Goal: Task Accomplishment & Management: Manage account settings

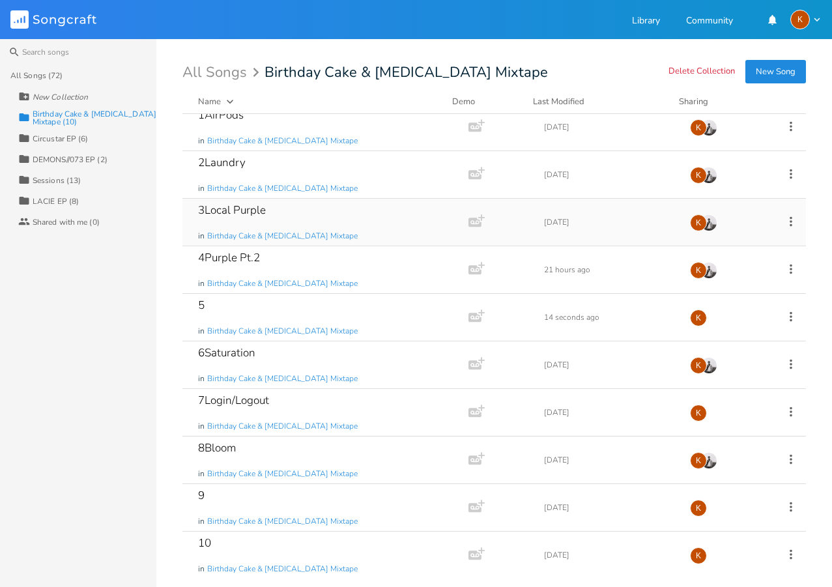
scroll to position [13, 0]
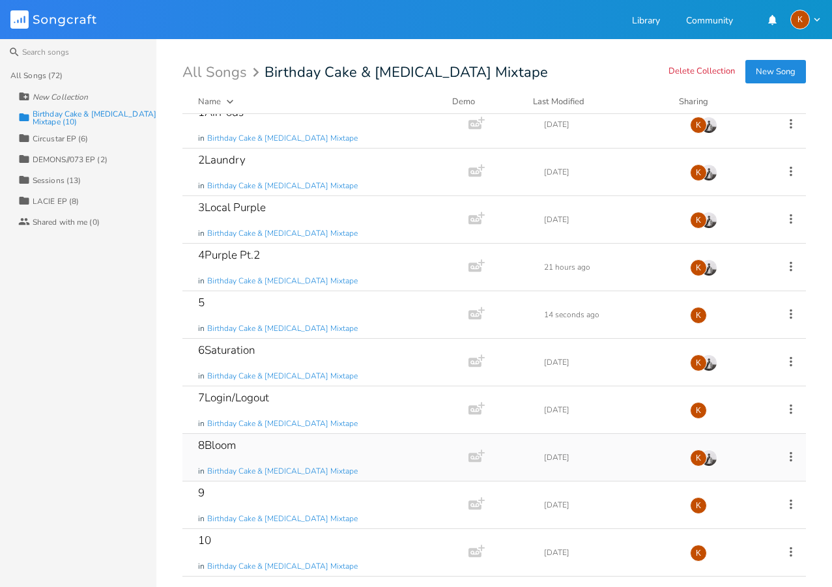
click at [393, 464] on div "8Bloom in Birthday Cake & Ammonia Mixtape" at bounding box center [323, 457] width 250 height 47
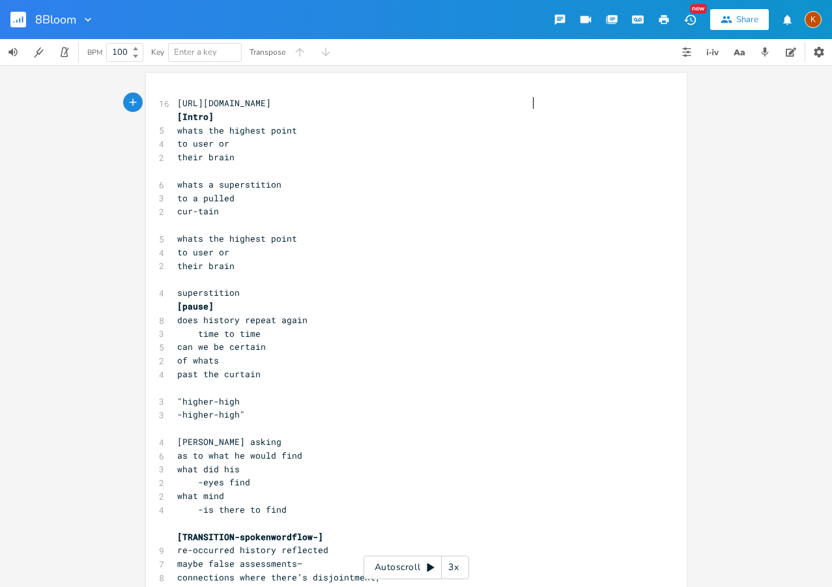
click at [177, 100] on span "https://www.youtube.com/watch?v=Iadcr9f_JMo&list=RDyri0QBA39AY&index=2" at bounding box center [224, 103] width 94 height 12
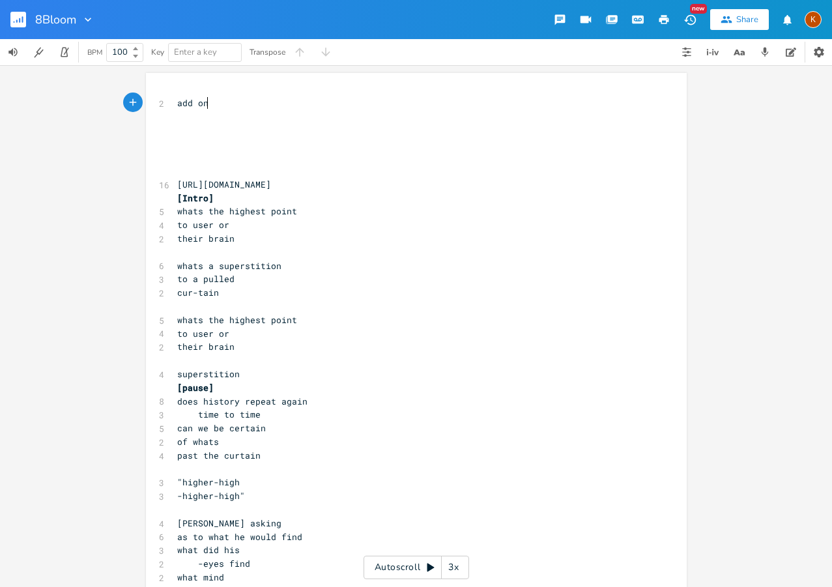
type textarea "add ons"
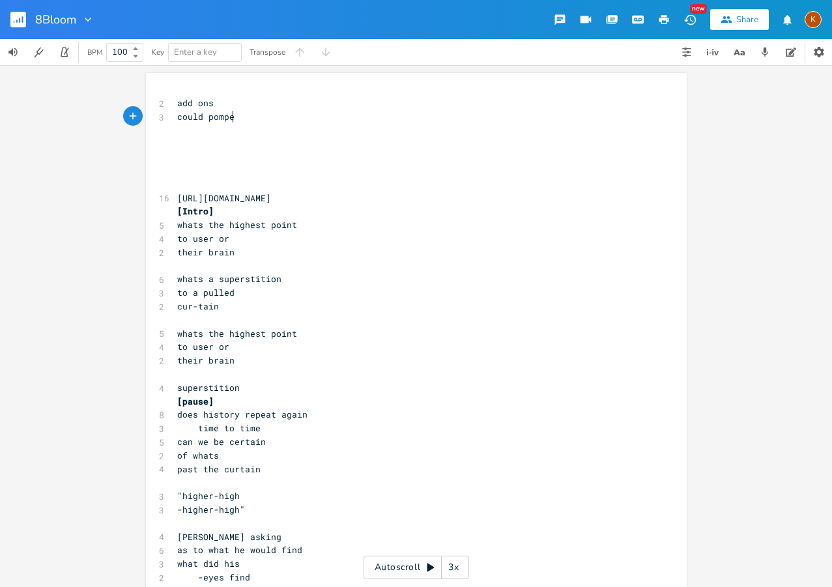
type textarea "could pompey"
type textarea "if pompey beleive the religious ideas of the temple woul dhe"
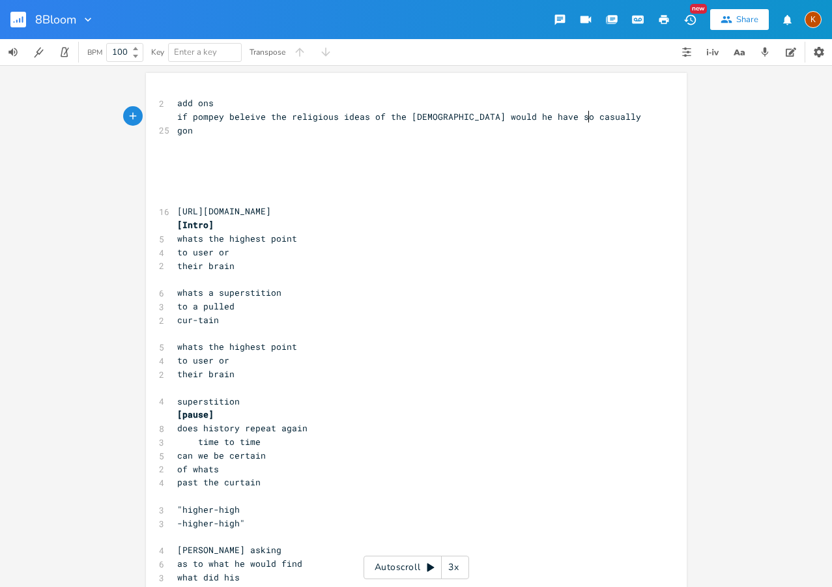
type textarea "d he have so casually gone in"
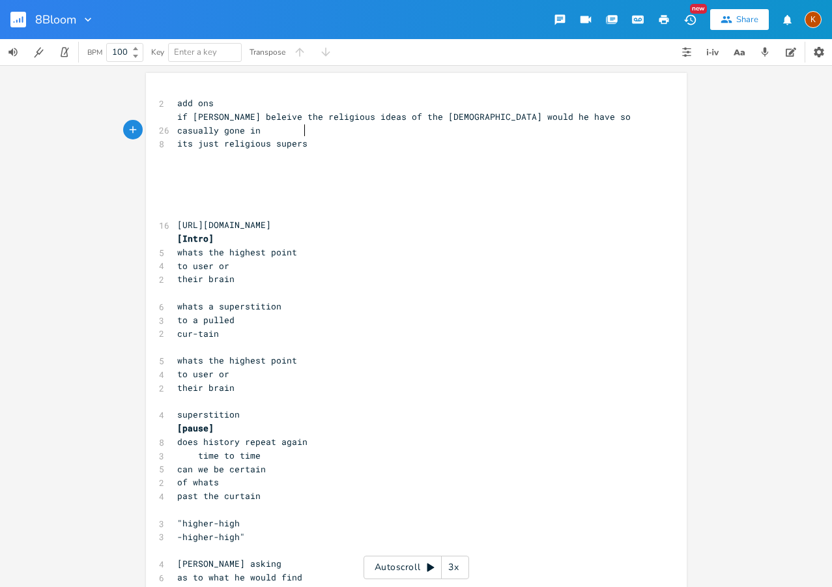
type textarea "its just religious supersi"
type textarea "tition"
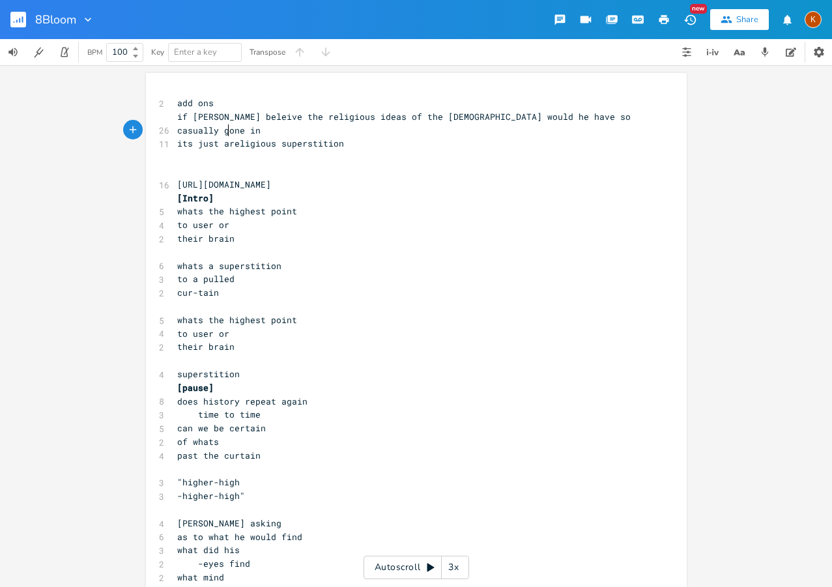
type textarea "a"
click at [27, 19] on button "button" at bounding box center [23, 19] width 26 height 31
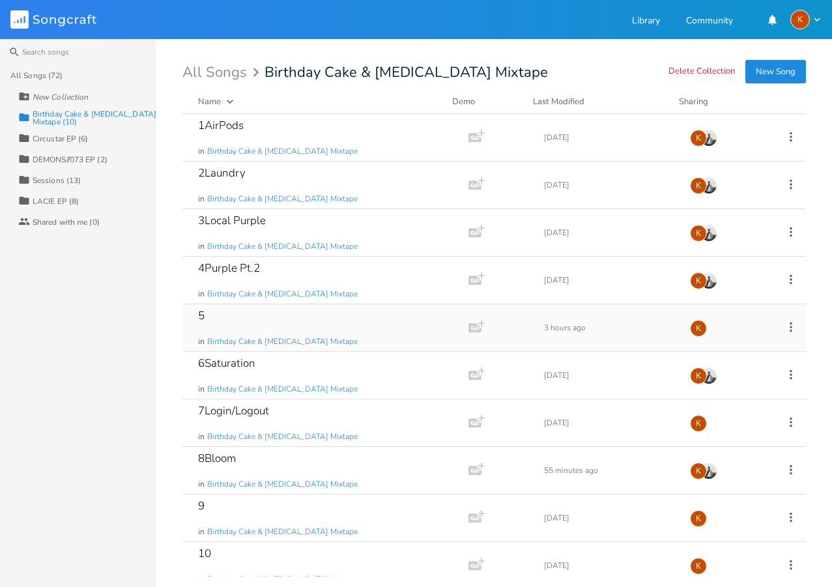
click at [784, 332] on icon at bounding box center [791, 327] width 14 height 14
click at [740, 347] on li "Edit Rename" at bounding box center [730, 347] width 104 height 22
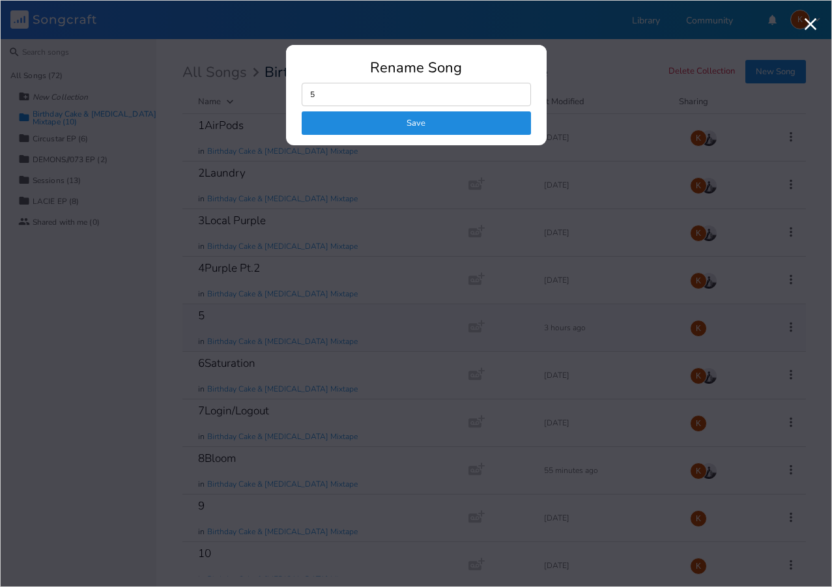
click at [391, 101] on input "5" at bounding box center [416, 94] width 229 height 23
type input "5Home"
click button "Save" at bounding box center [416, 122] width 229 height 23
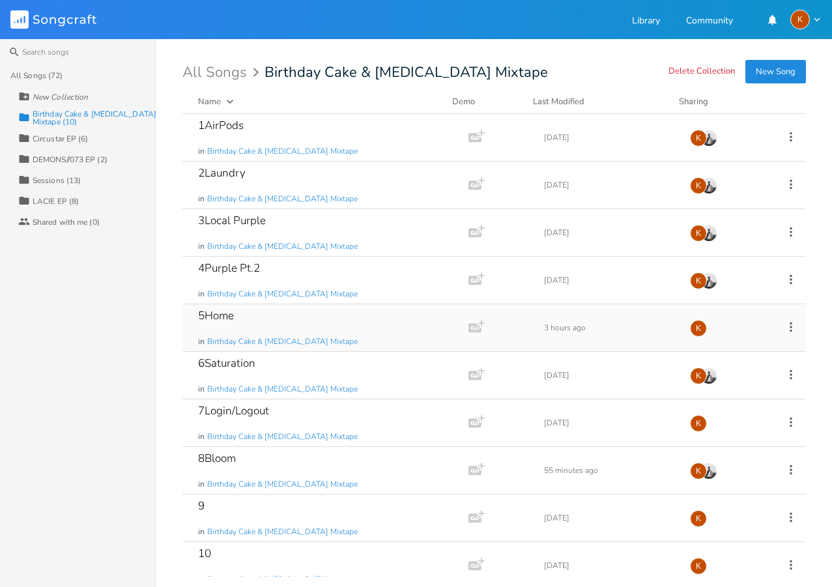
click at [784, 324] on icon at bounding box center [791, 327] width 14 height 14
click at [739, 342] on li "Edit Rename" at bounding box center [730, 347] width 104 height 22
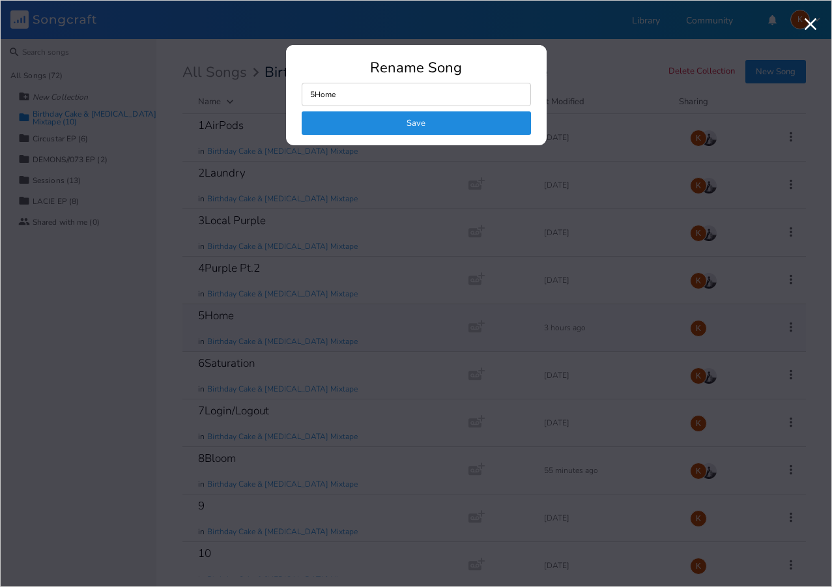
click at [411, 95] on input "5Home" at bounding box center [416, 94] width 229 height 23
type input "5House"
click button "Save" at bounding box center [416, 122] width 229 height 23
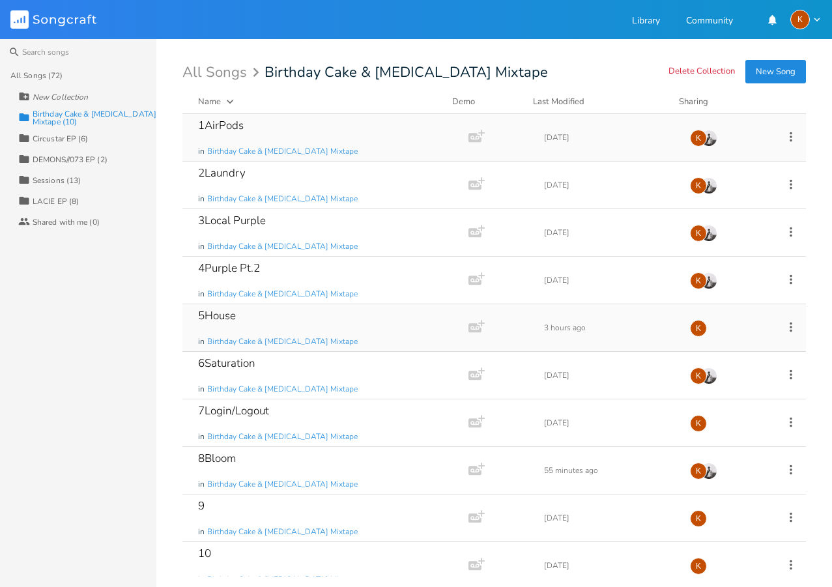
scroll to position [13, 0]
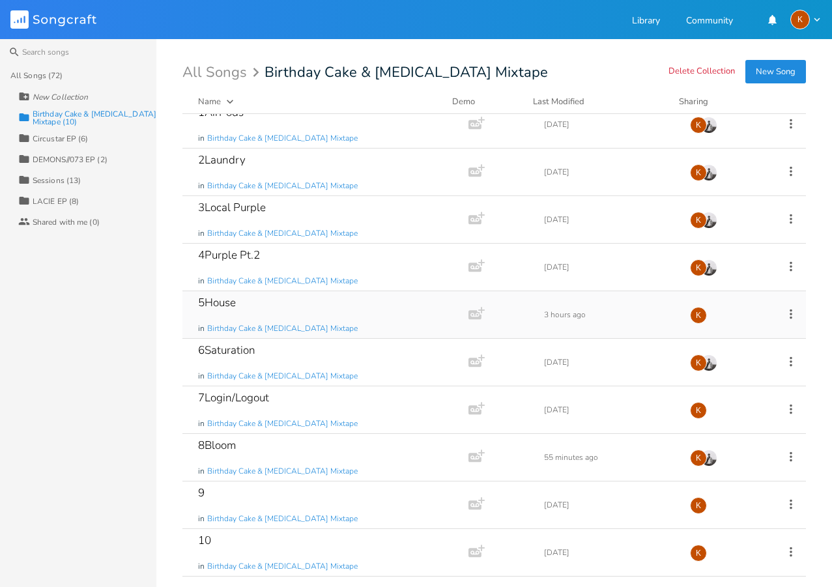
click at [70, 100] on div "New Collection" at bounding box center [60, 97] width 55 height 8
type input "Play"
click at [55, 119] on div "Play (0)" at bounding box center [47, 118] width 28 height 8
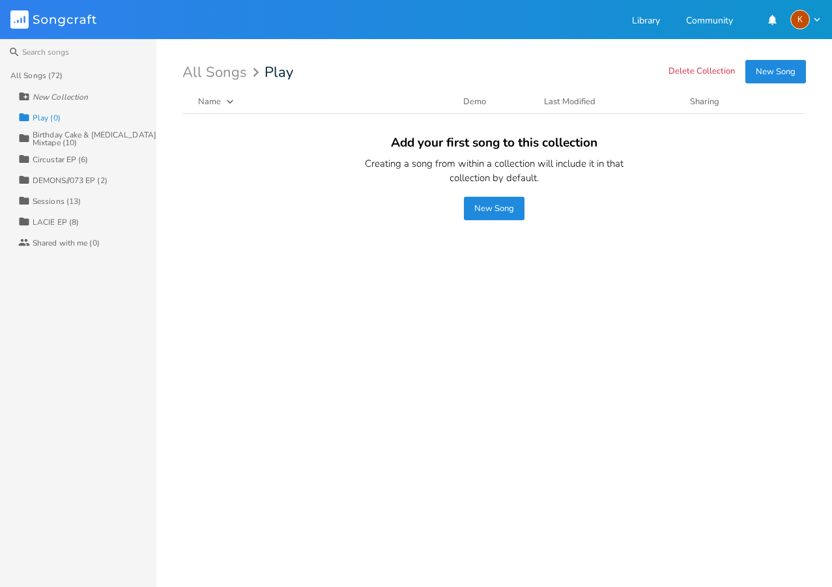
click at [50, 134] on div "Birthday Cake & [MEDICAL_DATA] Mixtape (10)" at bounding box center [95, 139] width 124 height 16
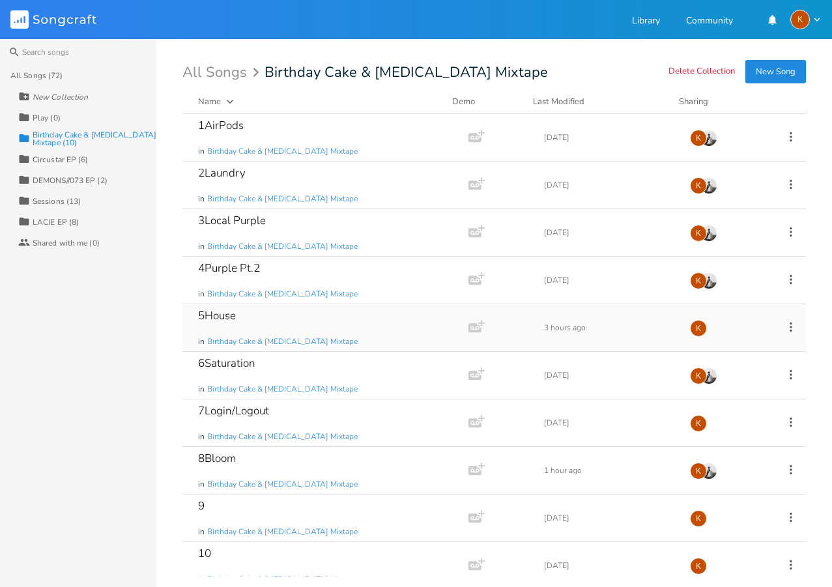
click at [786, 330] on icon at bounding box center [791, 327] width 14 height 14
click at [749, 343] on li "Edit Rename" at bounding box center [730, 347] width 104 height 22
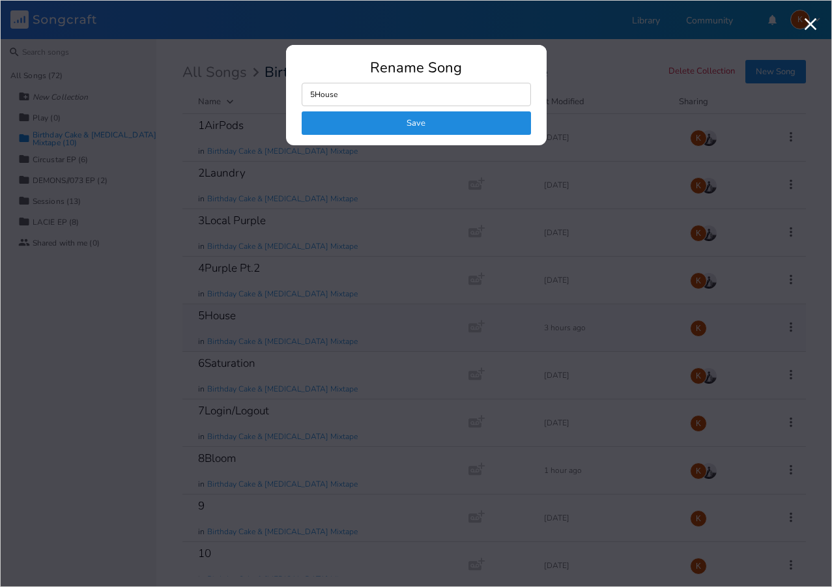
click at [392, 93] on input "5House" at bounding box center [416, 94] width 229 height 23
type input "5Alt"
click button "Save" at bounding box center [416, 122] width 229 height 23
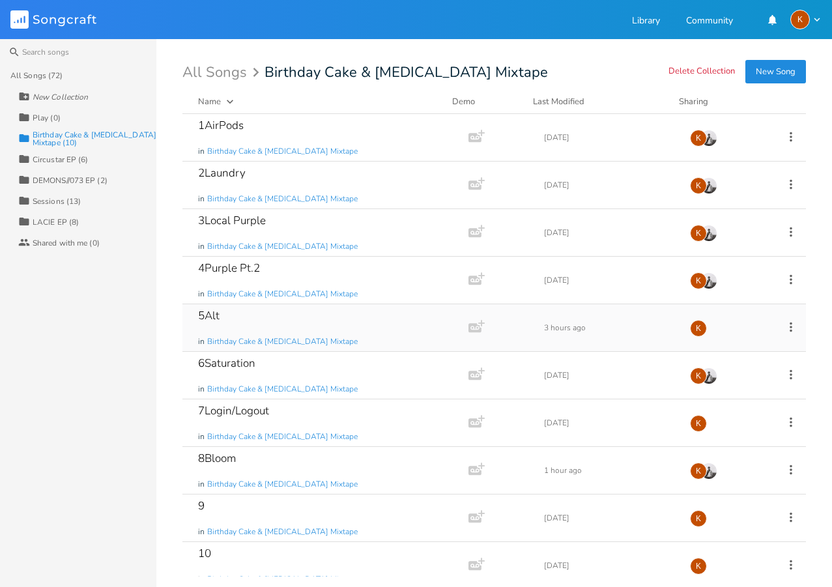
click at [52, 119] on div "Play (0)" at bounding box center [47, 118] width 28 height 8
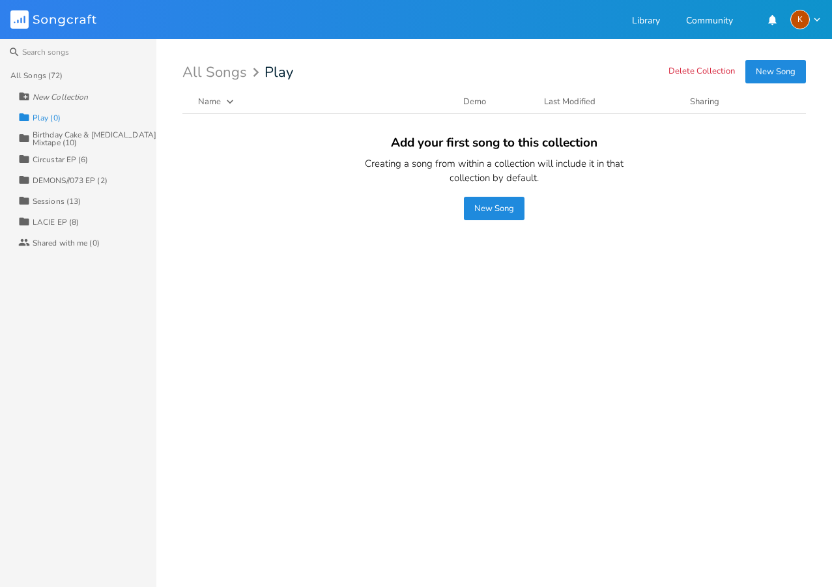
click at [496, 214] on button "New Song" at bounding box center [494, 208] width 61 height 23
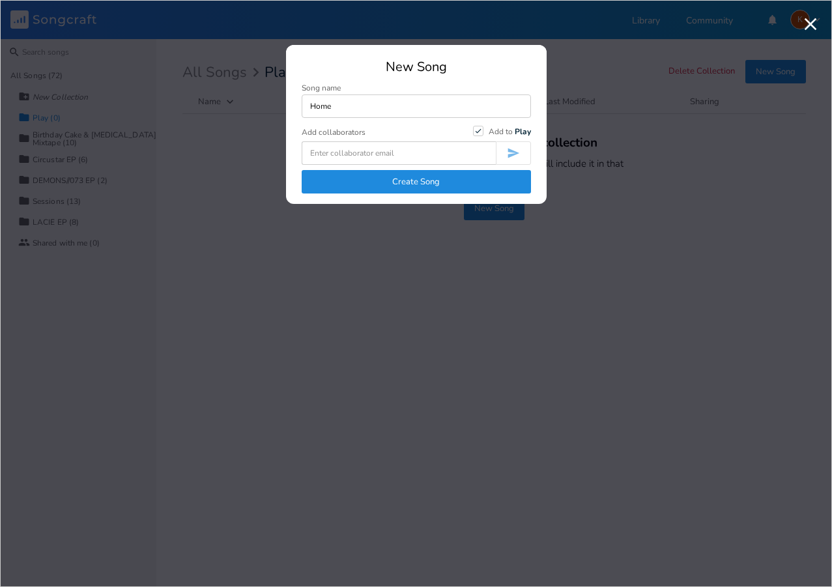
type input "Home"
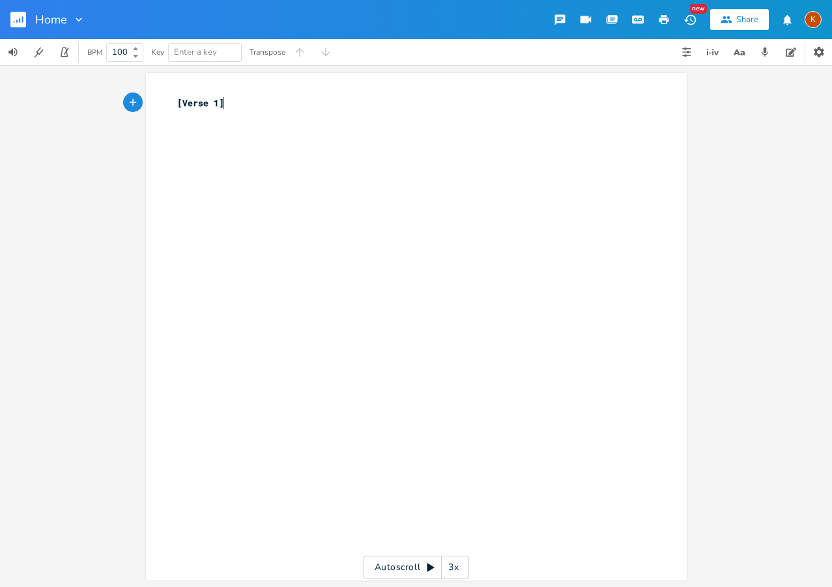
click at [17, 17] on rect "button" at bounding box center [18, 20] width 16 height 16
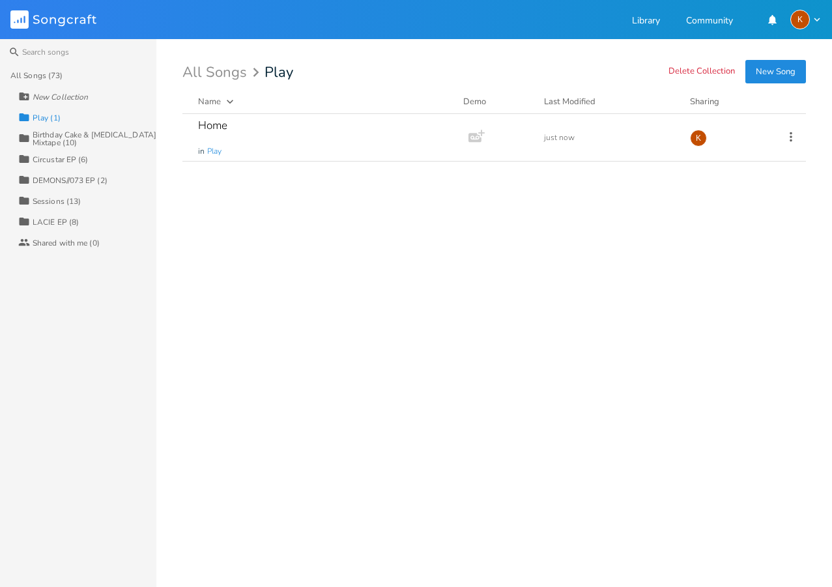
click at [766, 73] on button "New Song" at bounding box center [775, 71] width 61 height 23
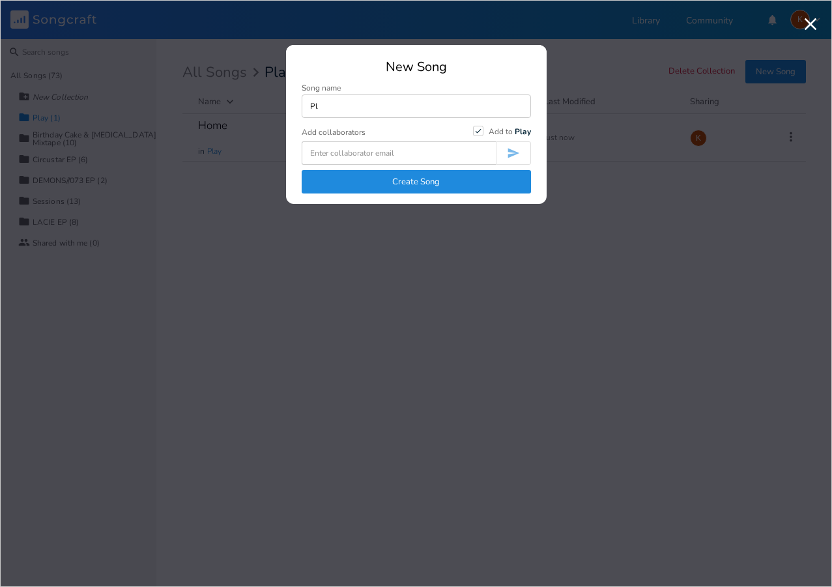
type input "P"
type input "Red"
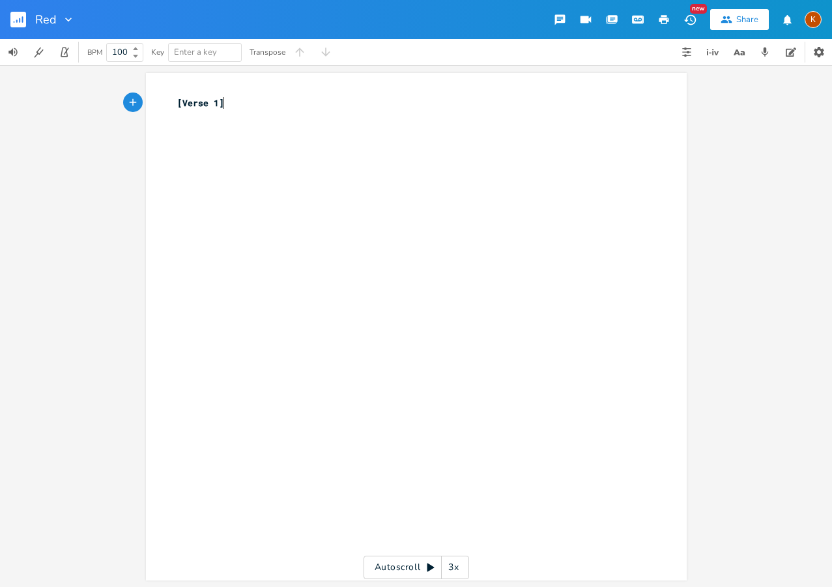
click at [14, 12] on rect "button" at bounding box center [18, 20] width 16 height 16
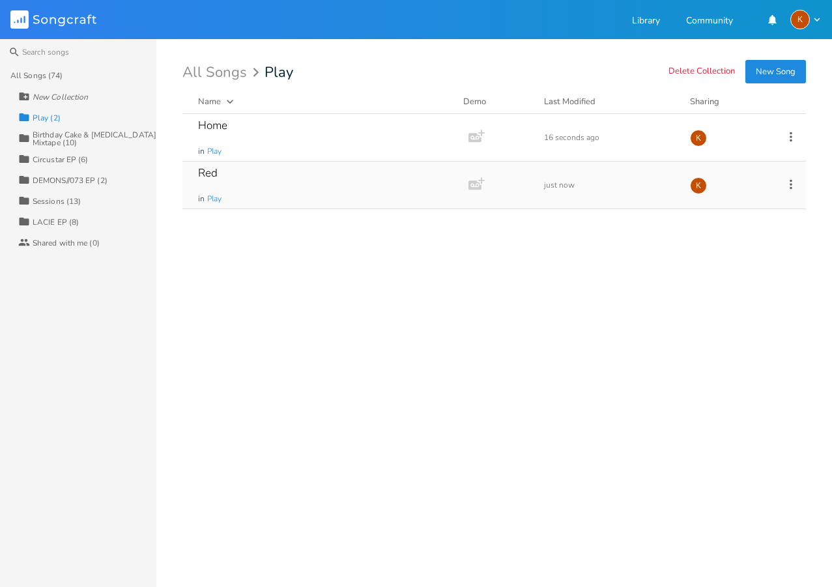
click at [797, 186] on icon at bounding box center [791, 184] width 14 height 14
click at [758, 201] on li "Edit Rename" at bounding box center [738, 204] width 104 height 22
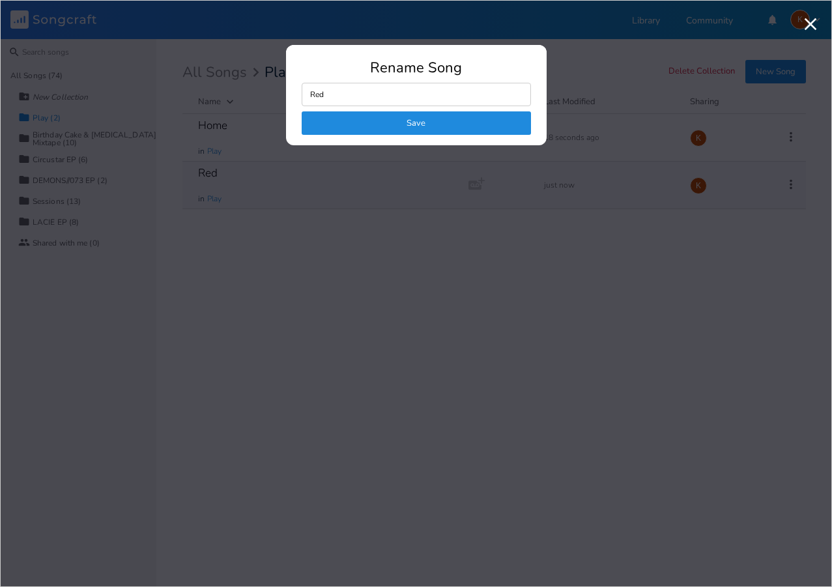
click at [431, 90] on input "Red" at bounding box center [416, 94] width 229 height 23
type input "RedBlue"
click button "Save" at bounding box center [416, 122] width 229 height 23
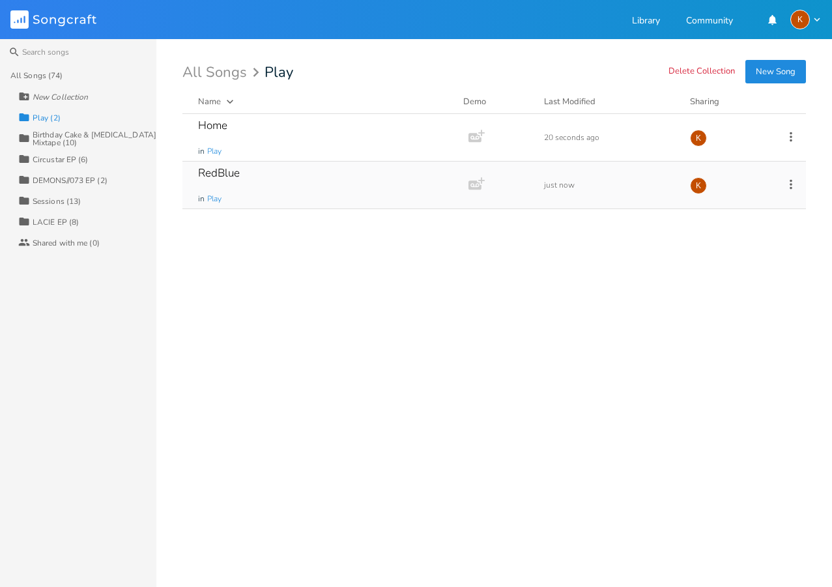
click at [75, 137] on div "Birthday Cake & [MEDICAL_DATA] Mixtape (10)" at bounding box center [95, 139] width 124 height 16
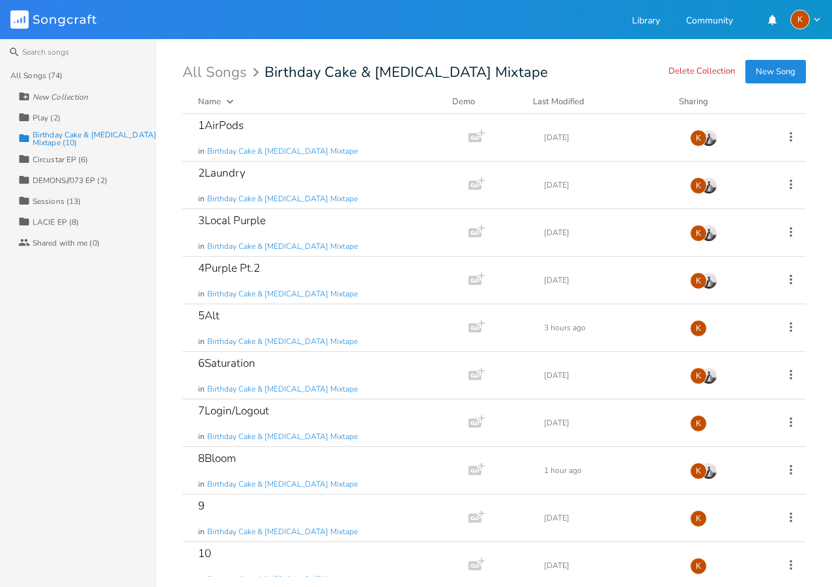
click at [55, 115] on div "Play (2)" at bounding box center [47, 118] width 28 height 8
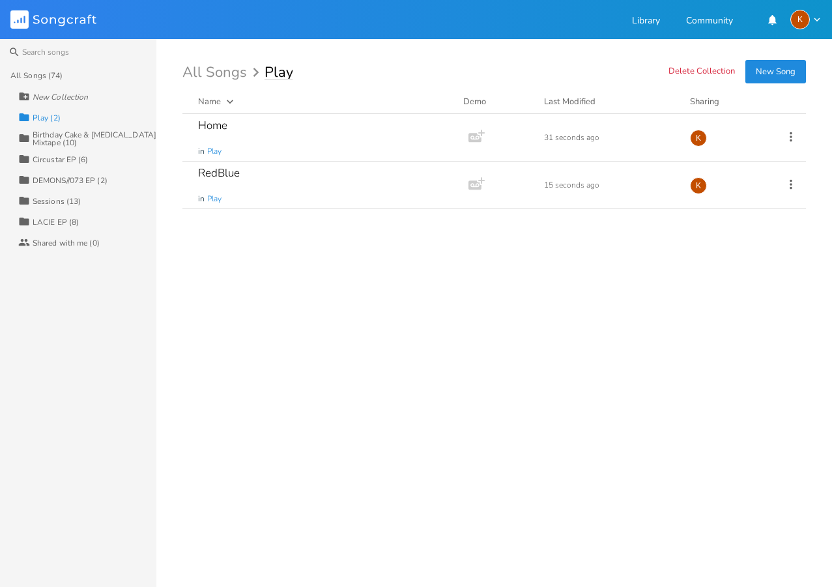
click at [264, 68] on input "Play" at bounding box center [278, 72] width 28 height 14
type input "[Just for canva image] Play"
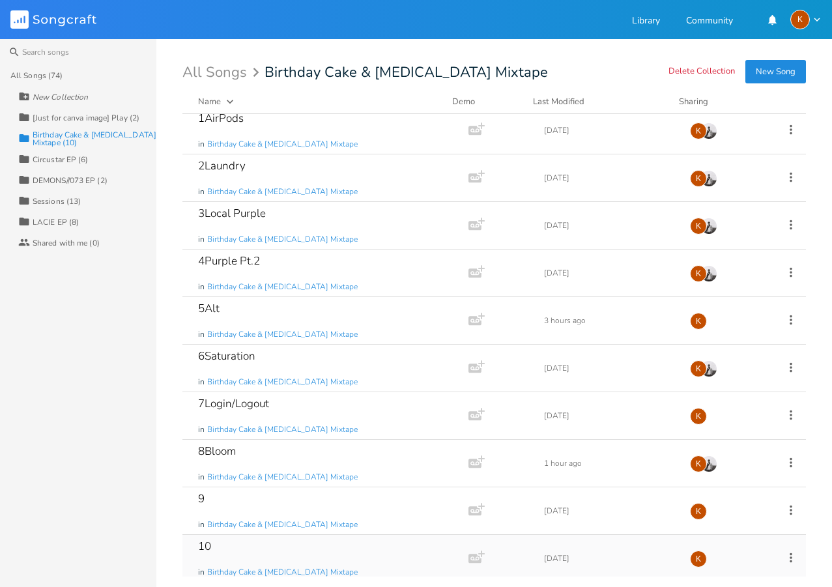
scroll to position [13, 0]
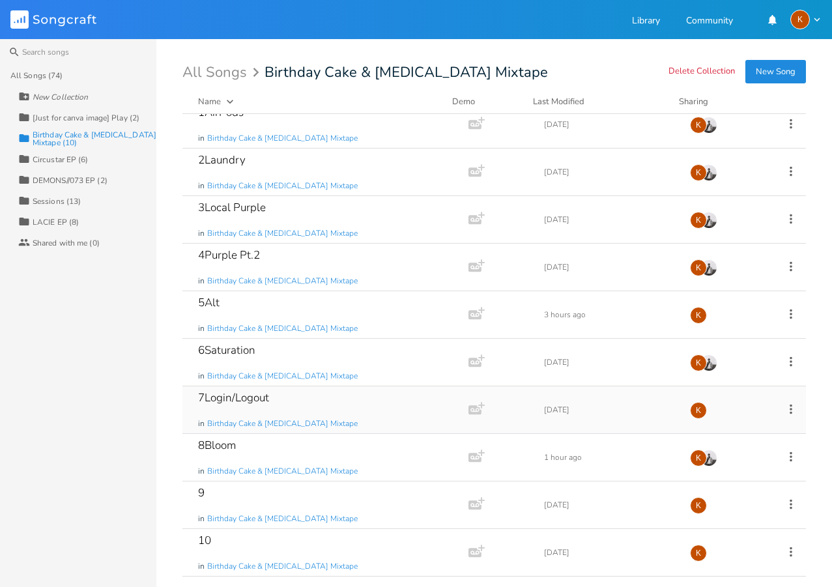
click at [784, 407] on icon at bounding box center [791, 409] width 14 height 14
click at [721, 425] on span "Edit Rename" at bounding box center [703, 429] width 41 height 9
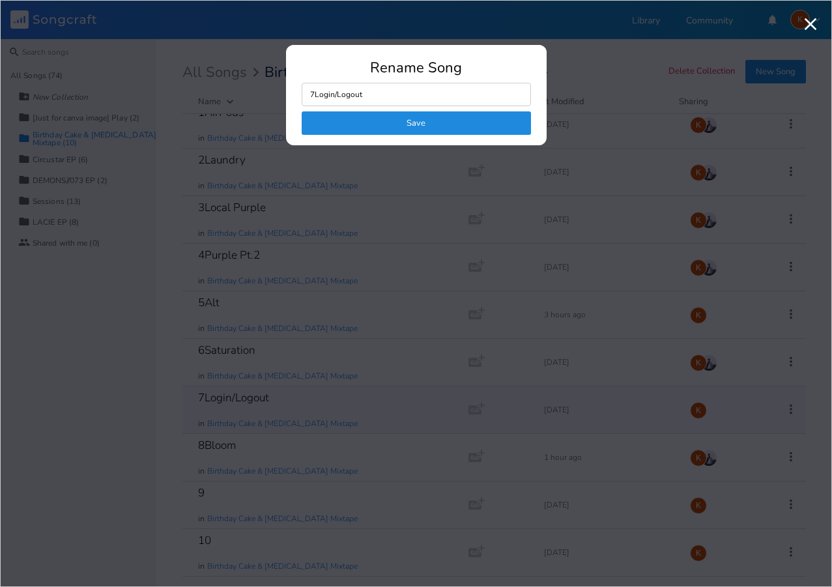
click at [372, 97] on input "7Login/Logout" at bounding box center [416, 94] width 229 height 23
type input "7Login"
click button "Save" at bounding box center [416, 122] width 229 height 23
